Goal: Information Seeking & Learning: Learn about a topic

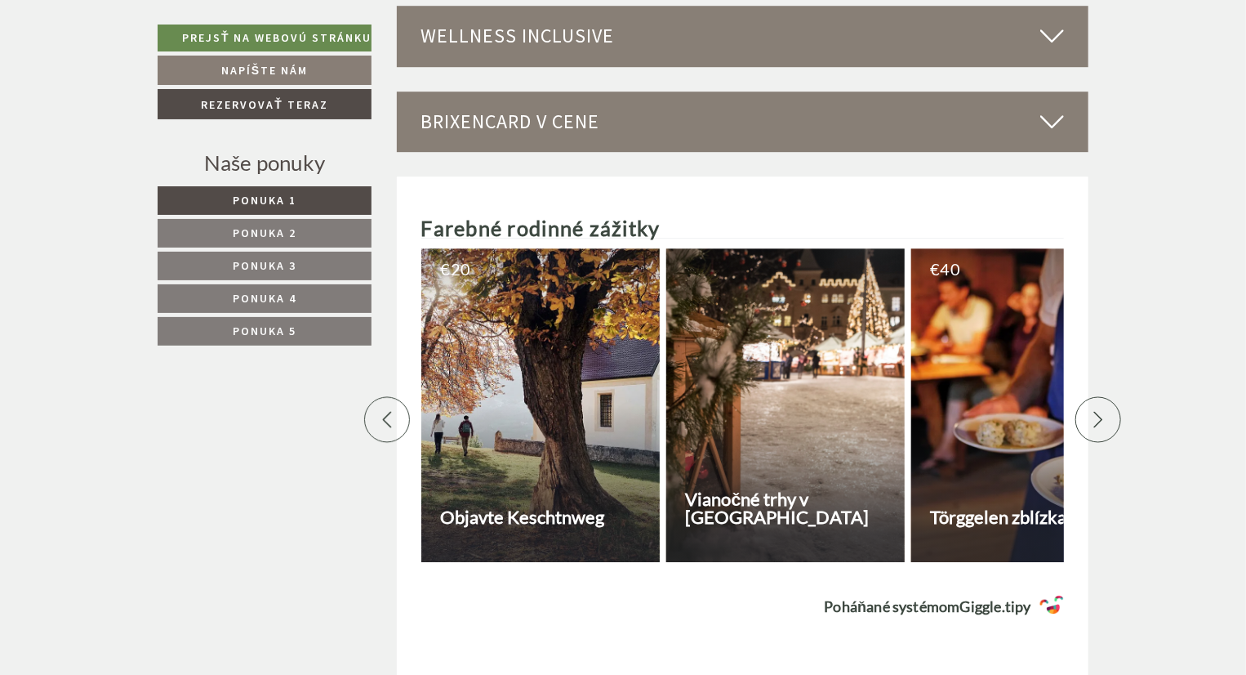
scroll to position [5554, 0]
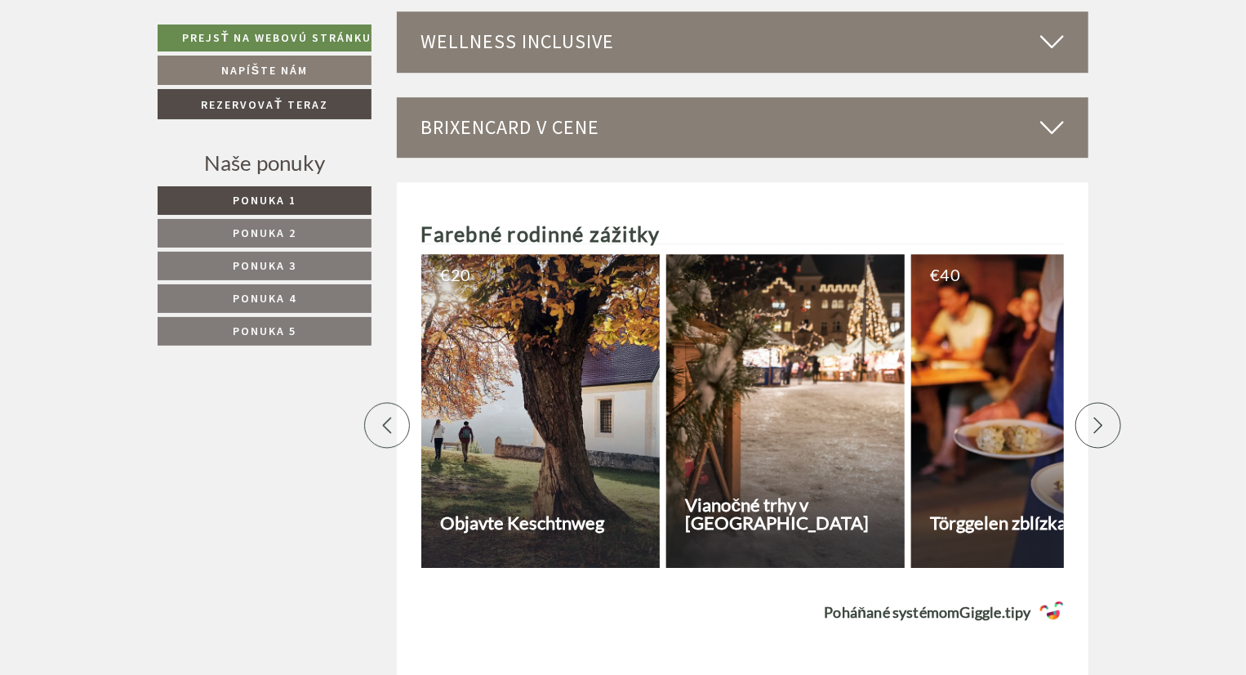
click at [1107, 402] on div at bounding box center [1099, 425] width 46 height 46
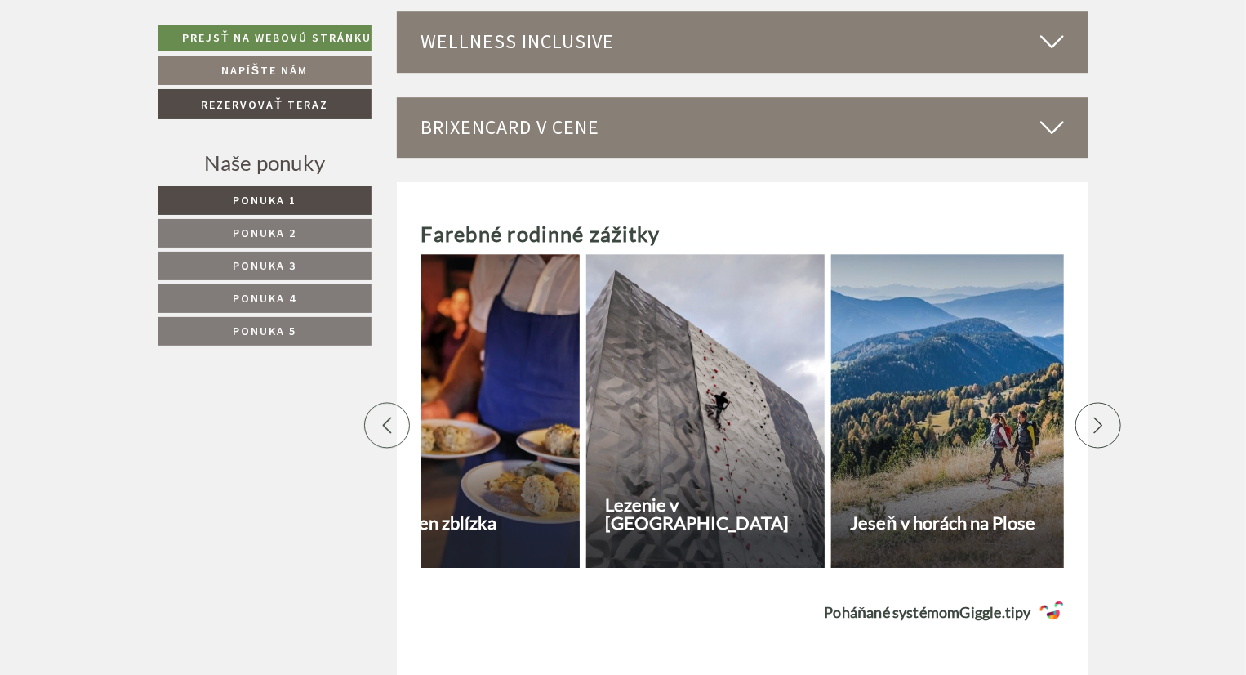
scroll to position [0, 572]
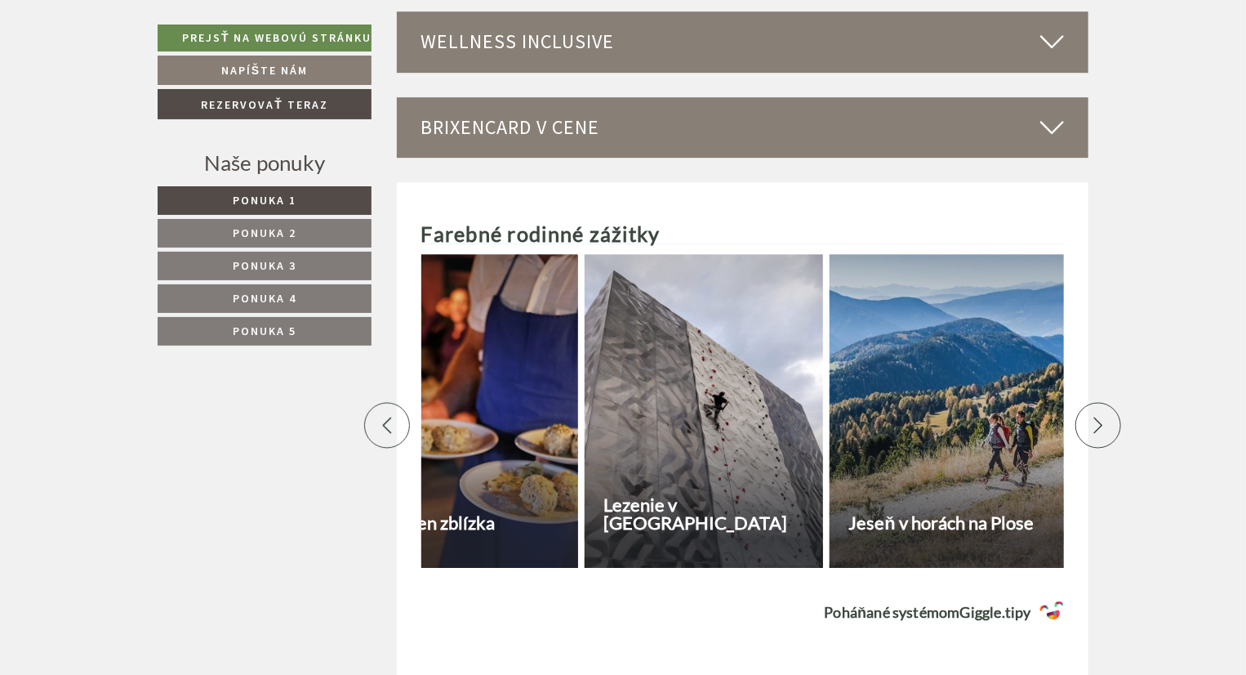
click at [1105, 402] on div at bounding box center [1099, 425] width 46 height 46
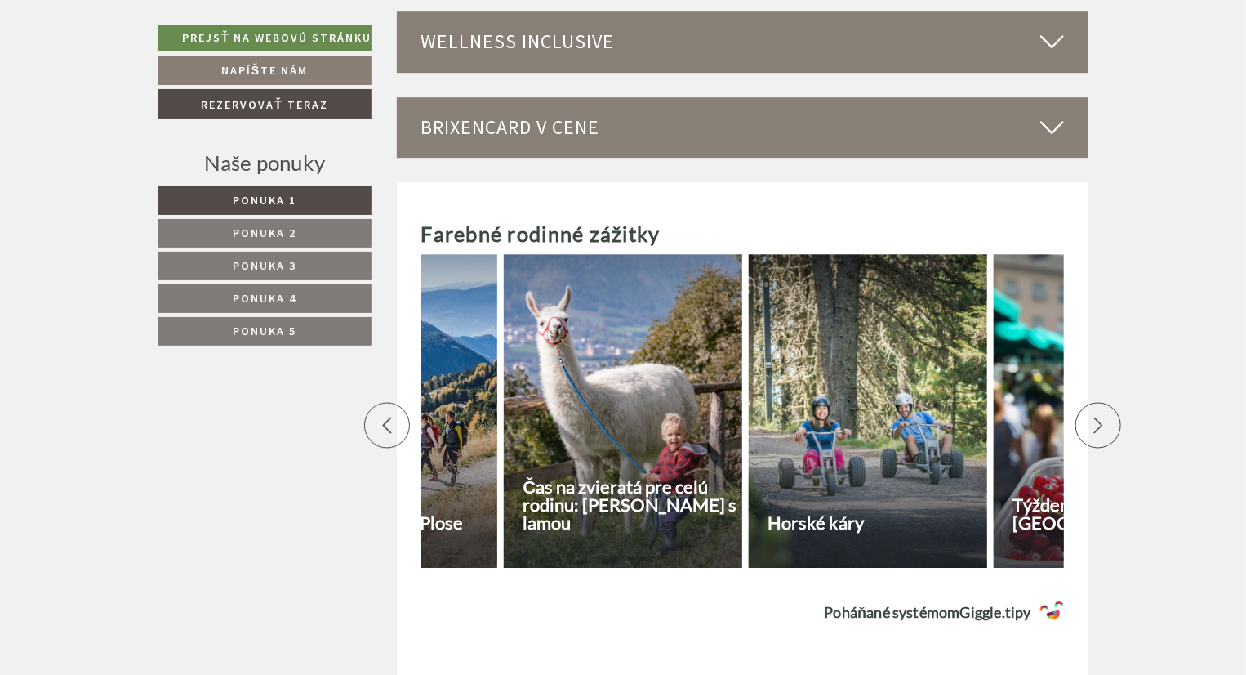
scroll to position [0, 1144]
click at [1105, 402] on div at bounding box center [1099, 425] width 46 height 46
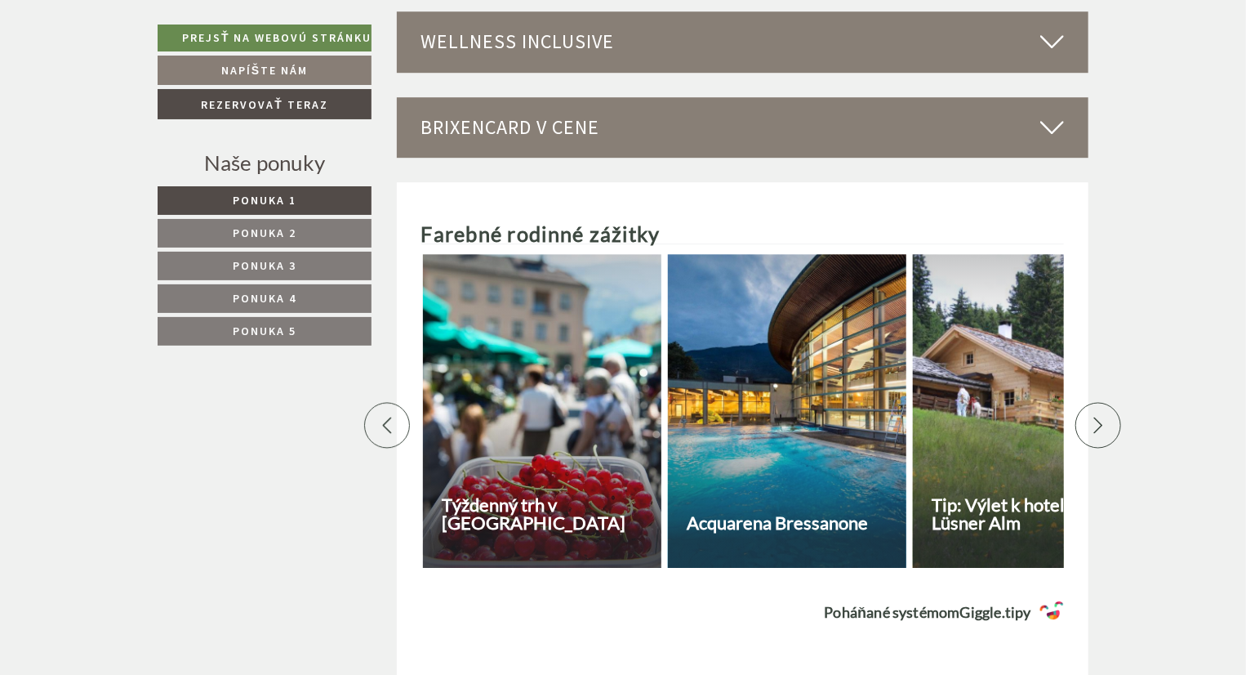
scroll to position [0, 1715]
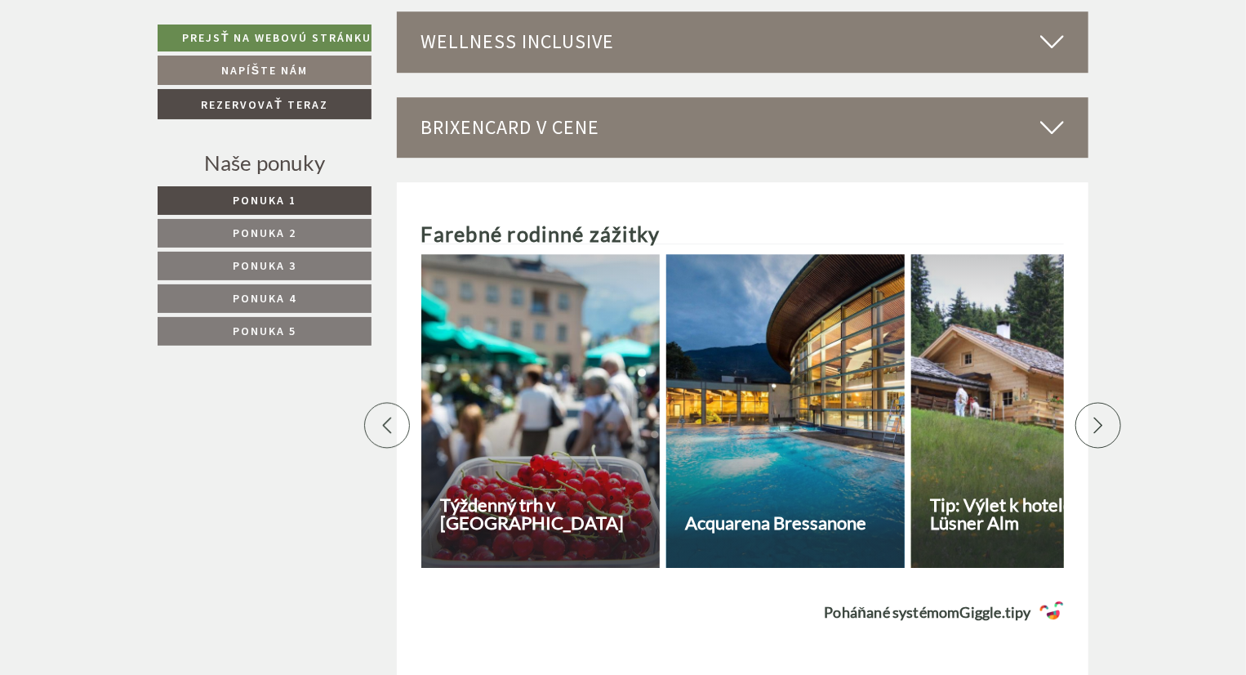
click at [1105, 402] on div at bounding box center [1099, 425] width 46 height 46
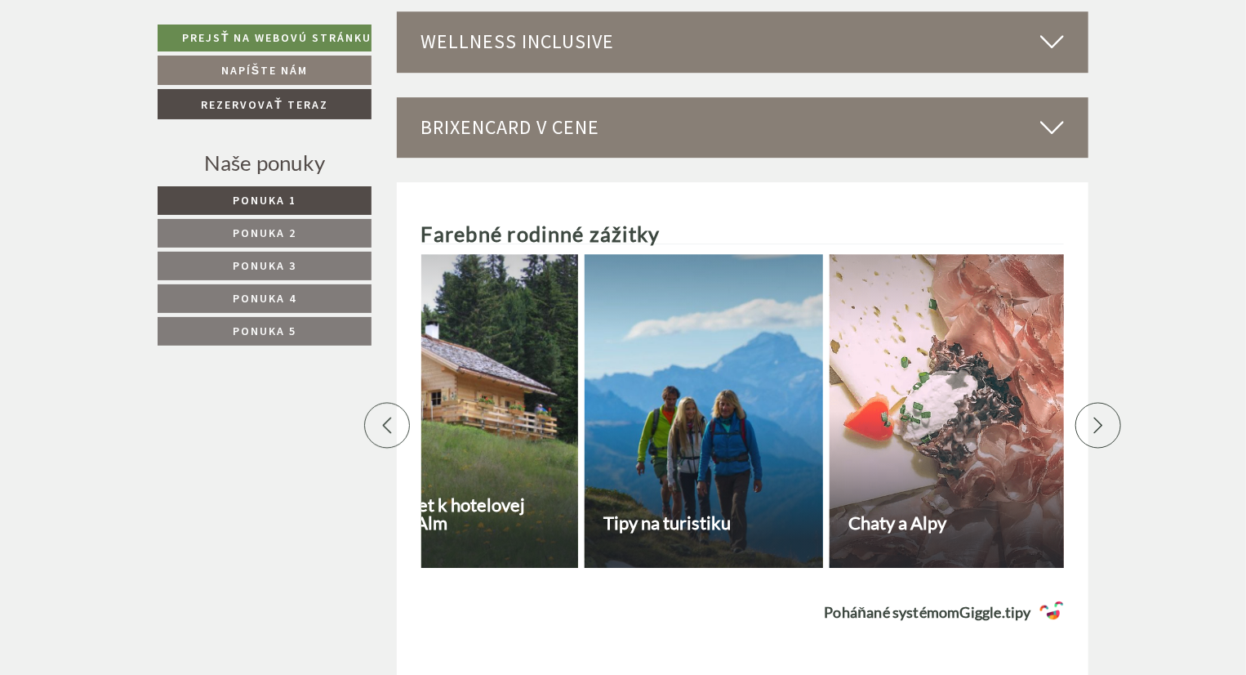
click at [1105, 402] on div at bounding box center [1099, 425] width 46 height 46
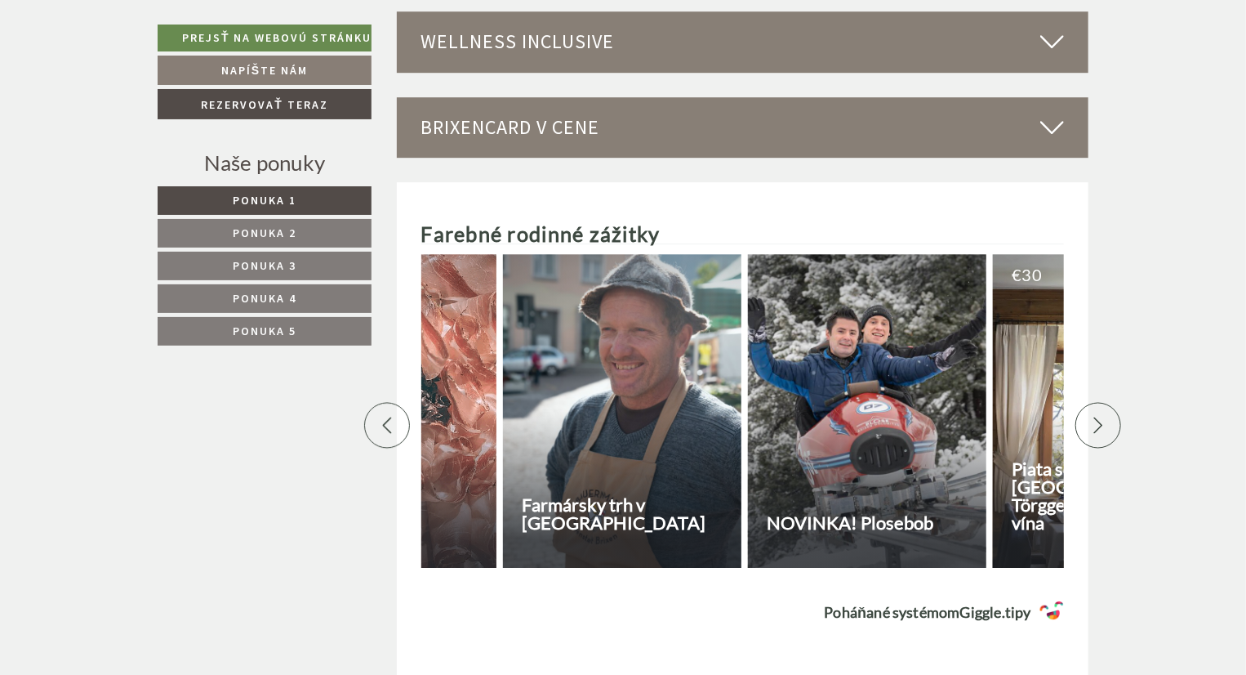
click at [1105, 402] on div at bounding box center [1099, 425] width 46 height 46
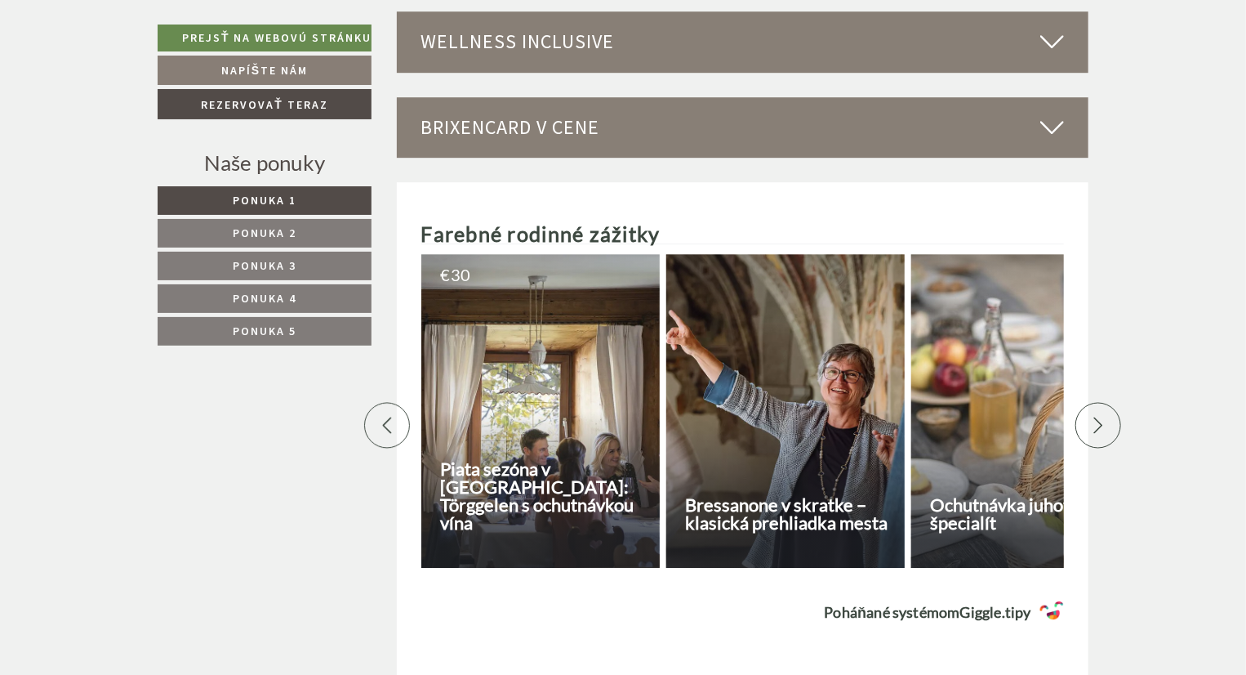
click at [1105, 402] on div at bounding box center [1099, 425] width 46 height 46
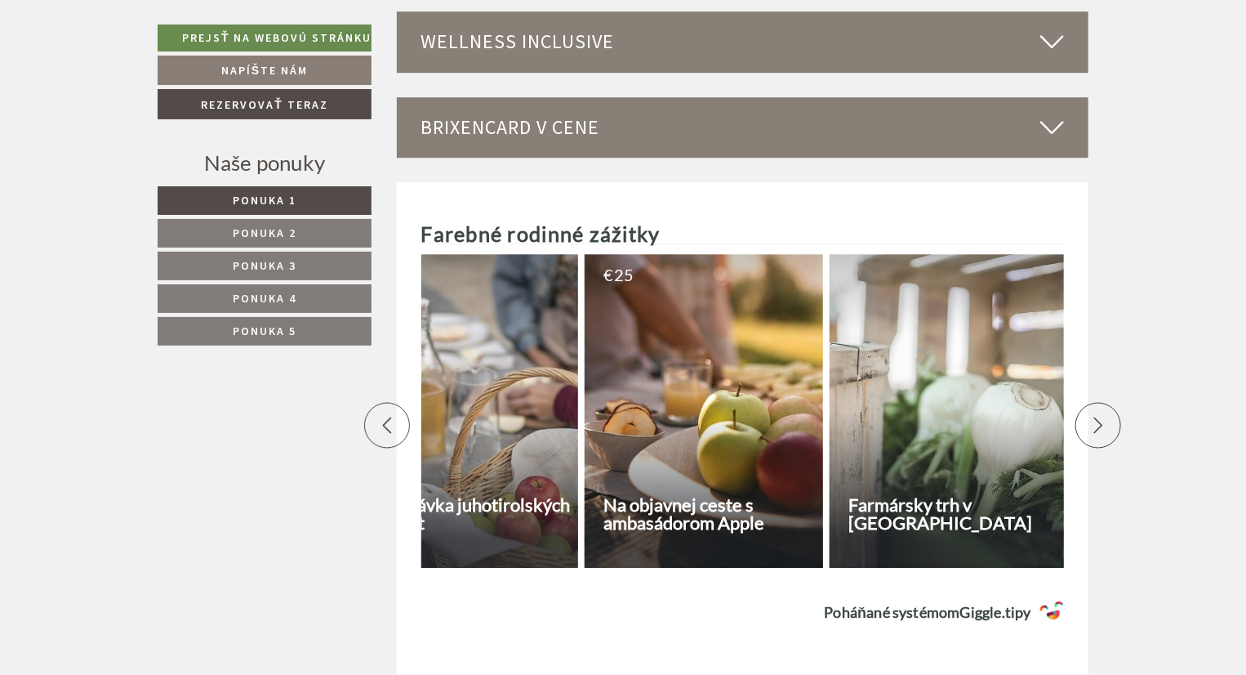
click at [1105, 402] on div at bounding box center [1099, 425] width 46 height 46
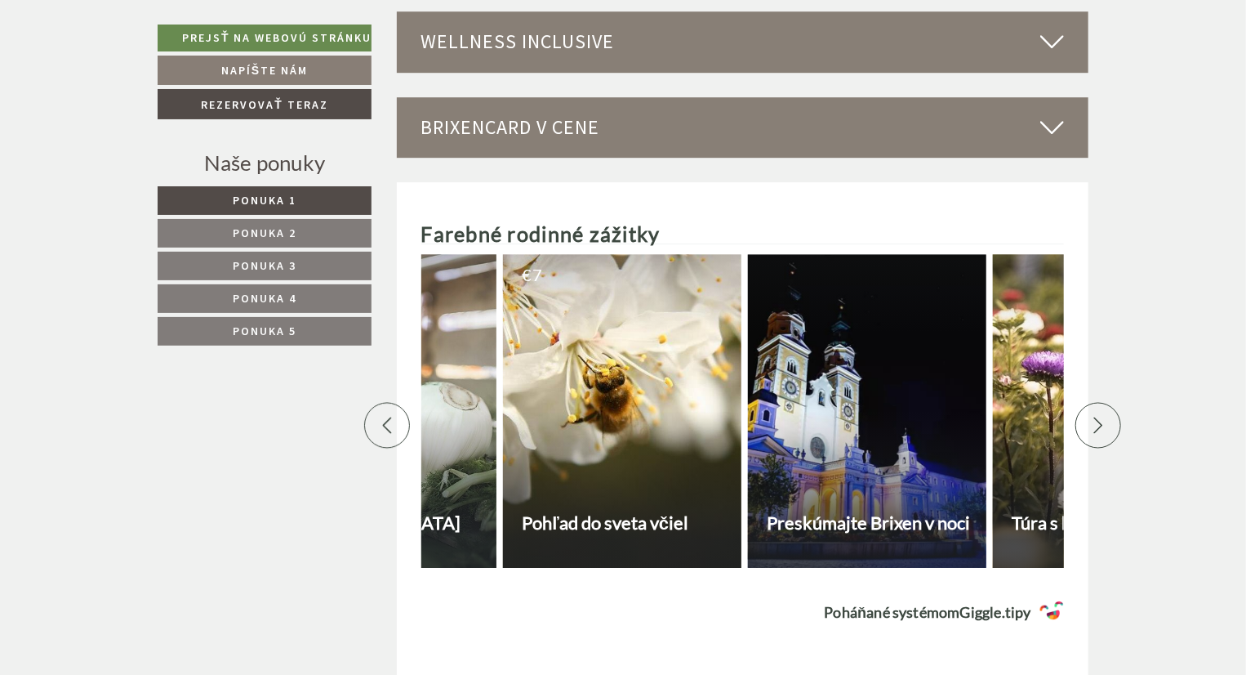
click at [1105, 402] on div at bounding box center [1099, 425] width 46 height 46
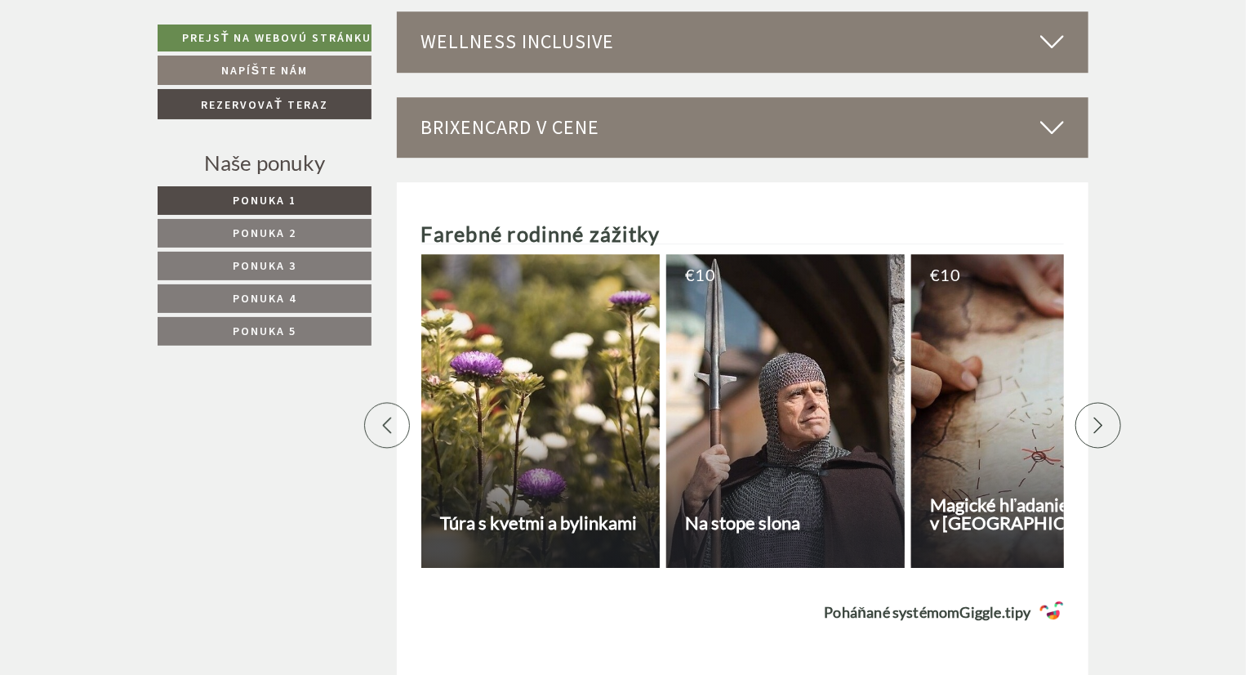
click at [1105, 402] on div at bounding box center [1099, 425] width 46 height 46
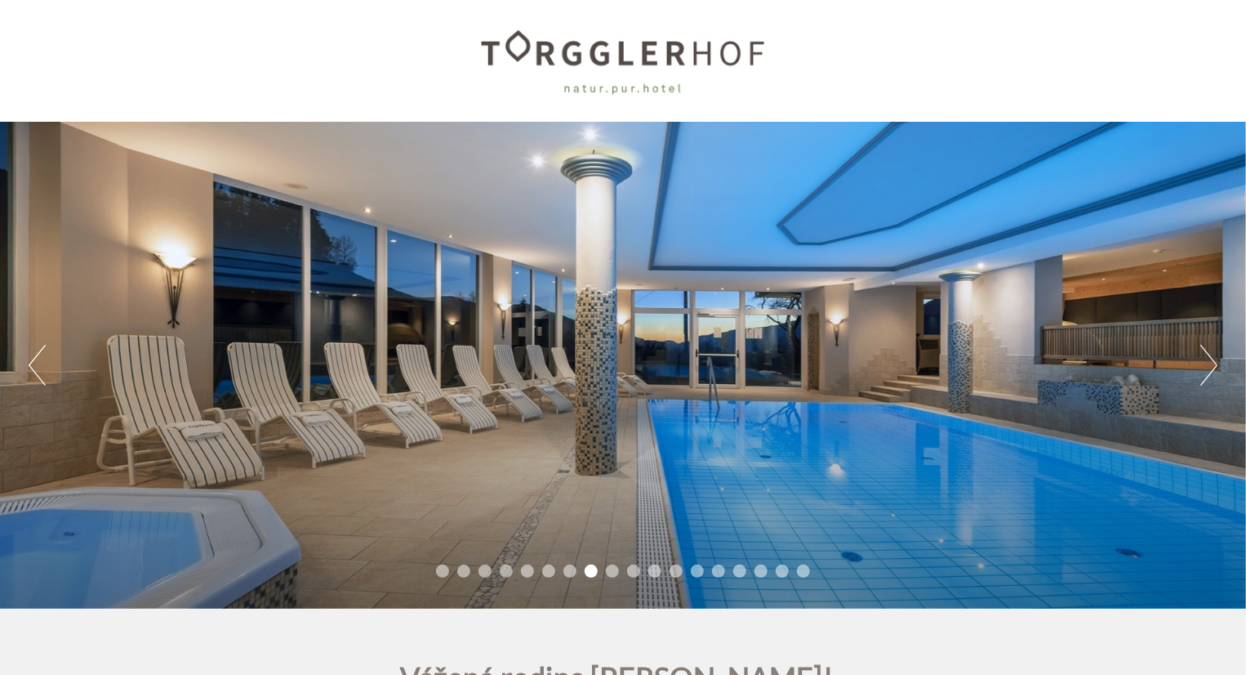
scroll to position [0, 0]
